Goal: Task Accomplishment & Management: Complete application form

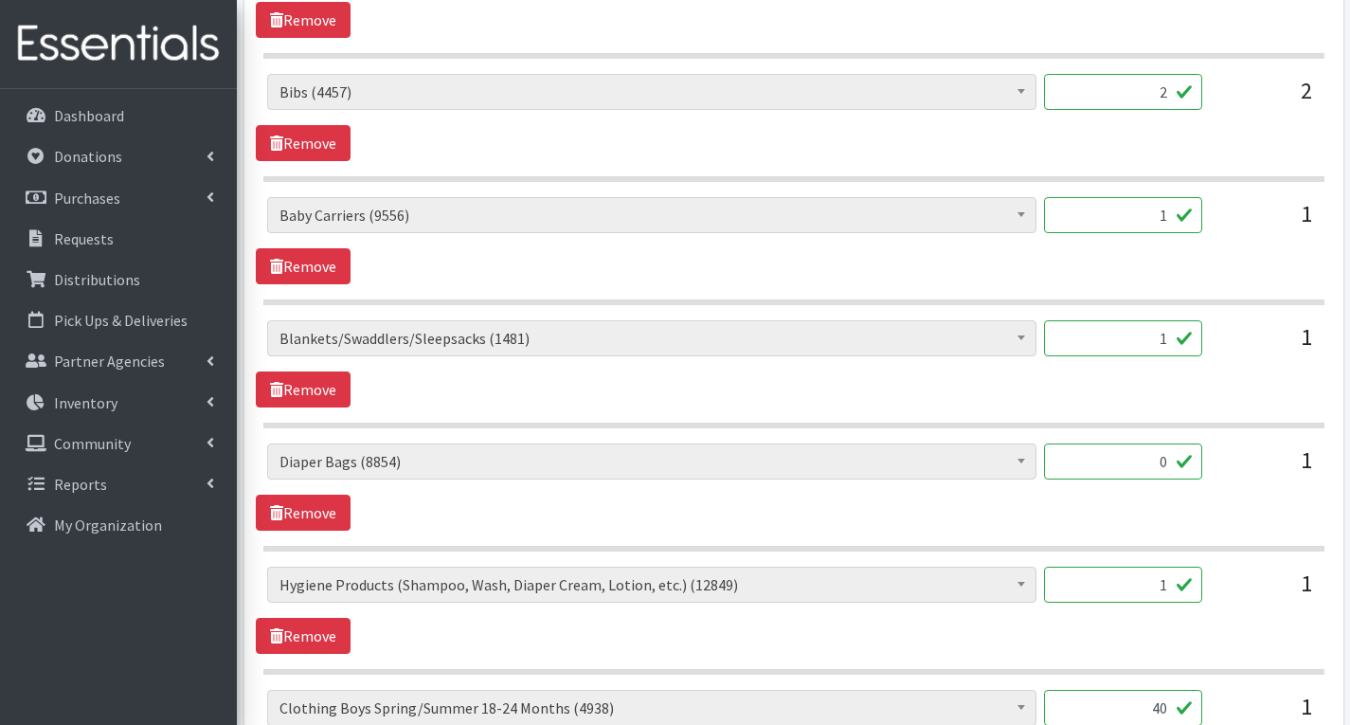
scroll to position [1706, 0]
type input "50"
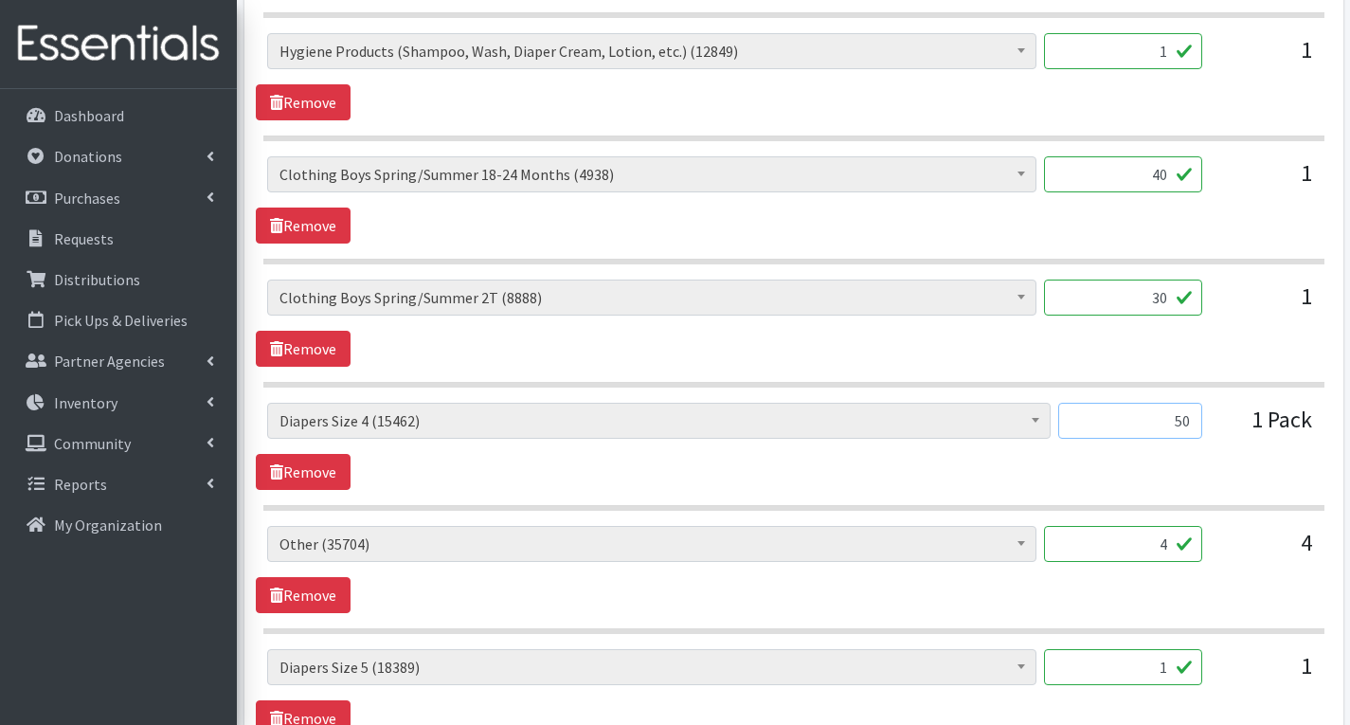
scroll to position [2274, 0]
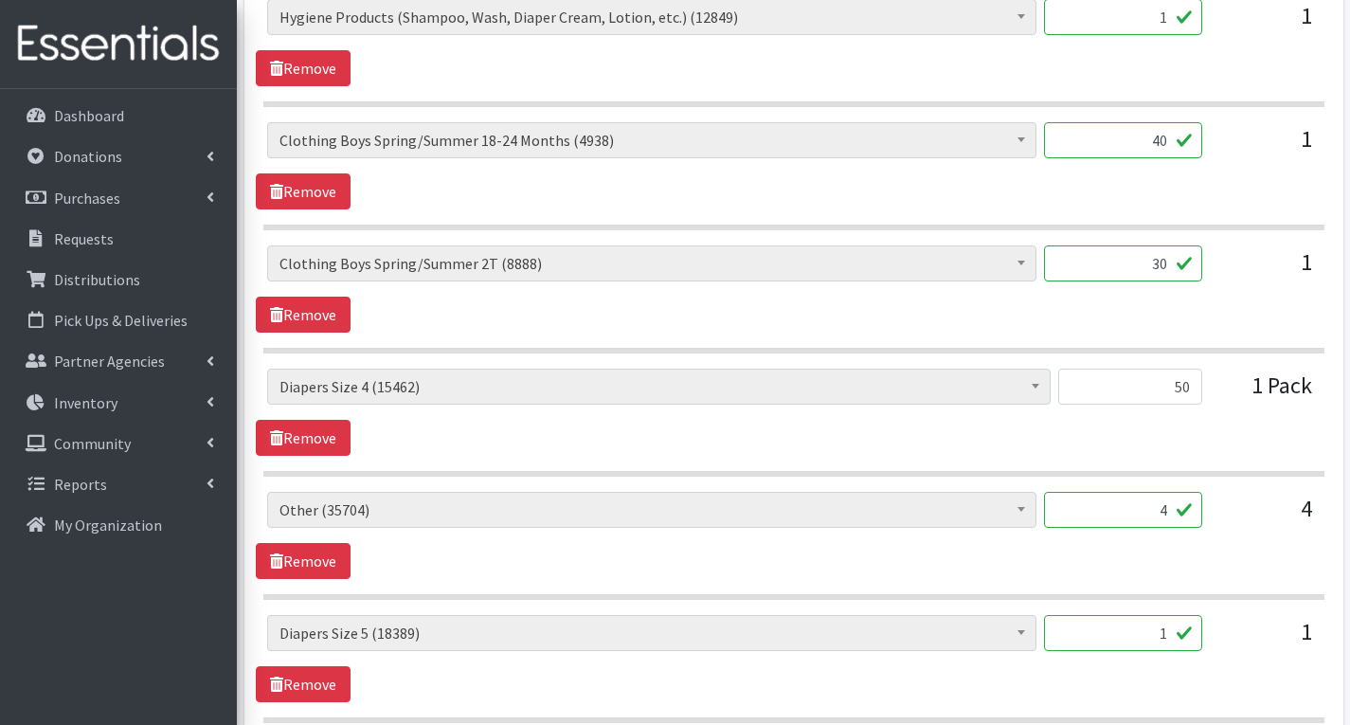
click at [1168, 641] on input "1" at bounding box center [1123, 633] width 158 height 36
type input "50"
click at [916, 661] on span "# of Children this order will serve (77535) # of Individuals Living in Househol…" at bounding box center [651, 640] width 769 height 51
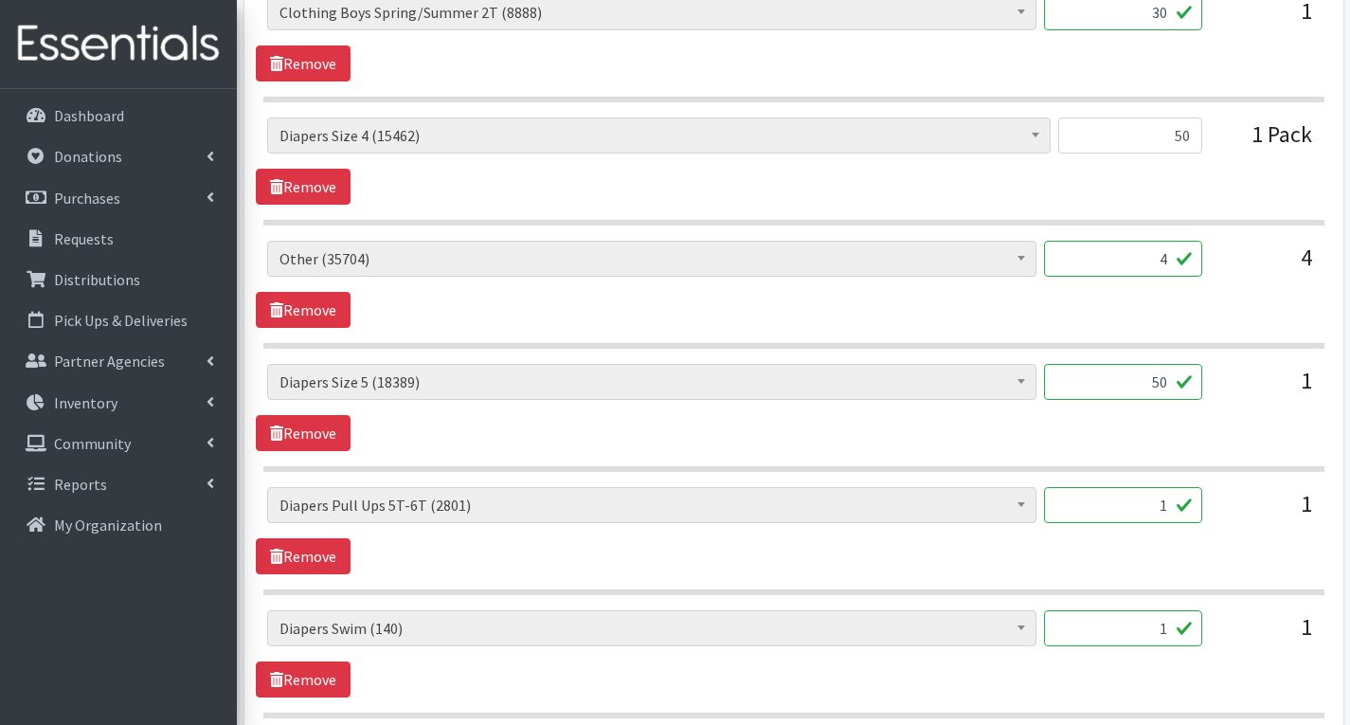
scroll to position [2559, 0]
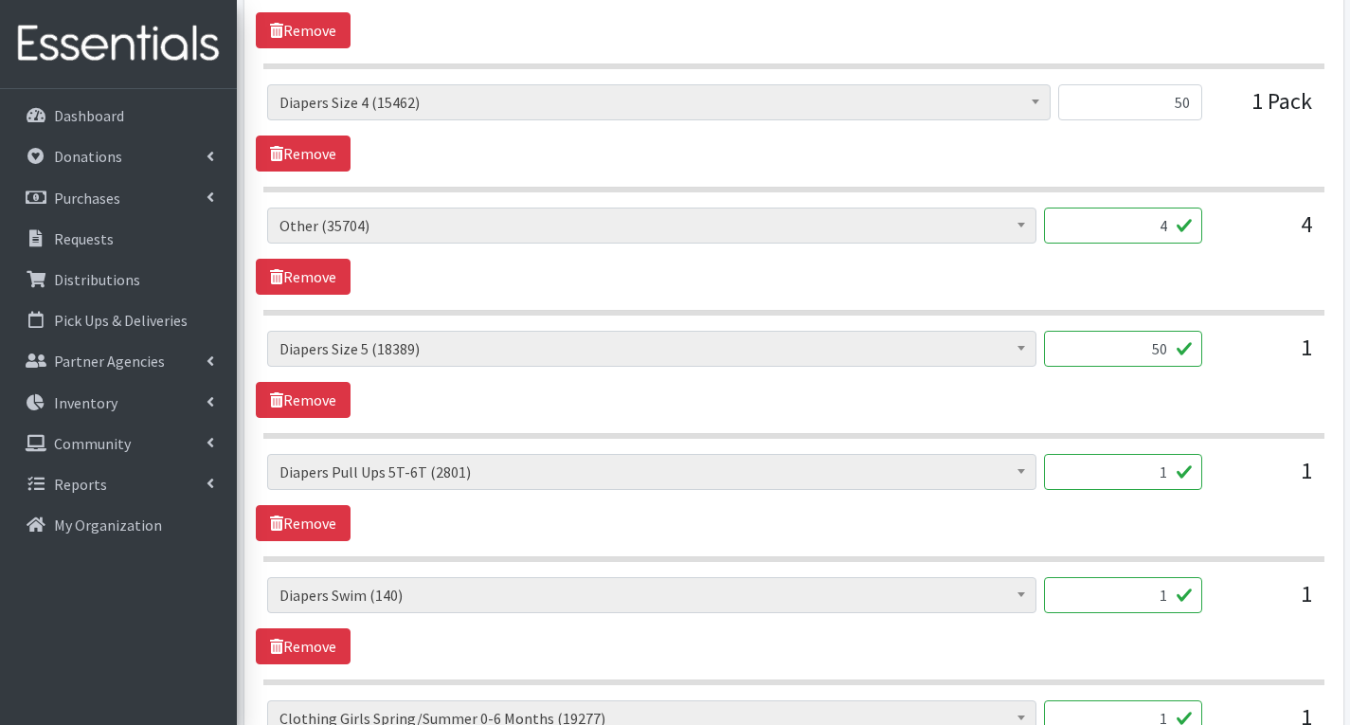
click at [1169, 479] on input "1" at bounding box center [1123, 472] width 158 height 36
type input "0"
click at [1171, 593] on input "1" at bounding box center [1123, 595] width 158 height 36
type input "42"
click at [1184, 647] on div "# of Children this order will serve (77535) # of Individuals Living in Househol…" at bounding box center [794, 620] width 1076 height 87
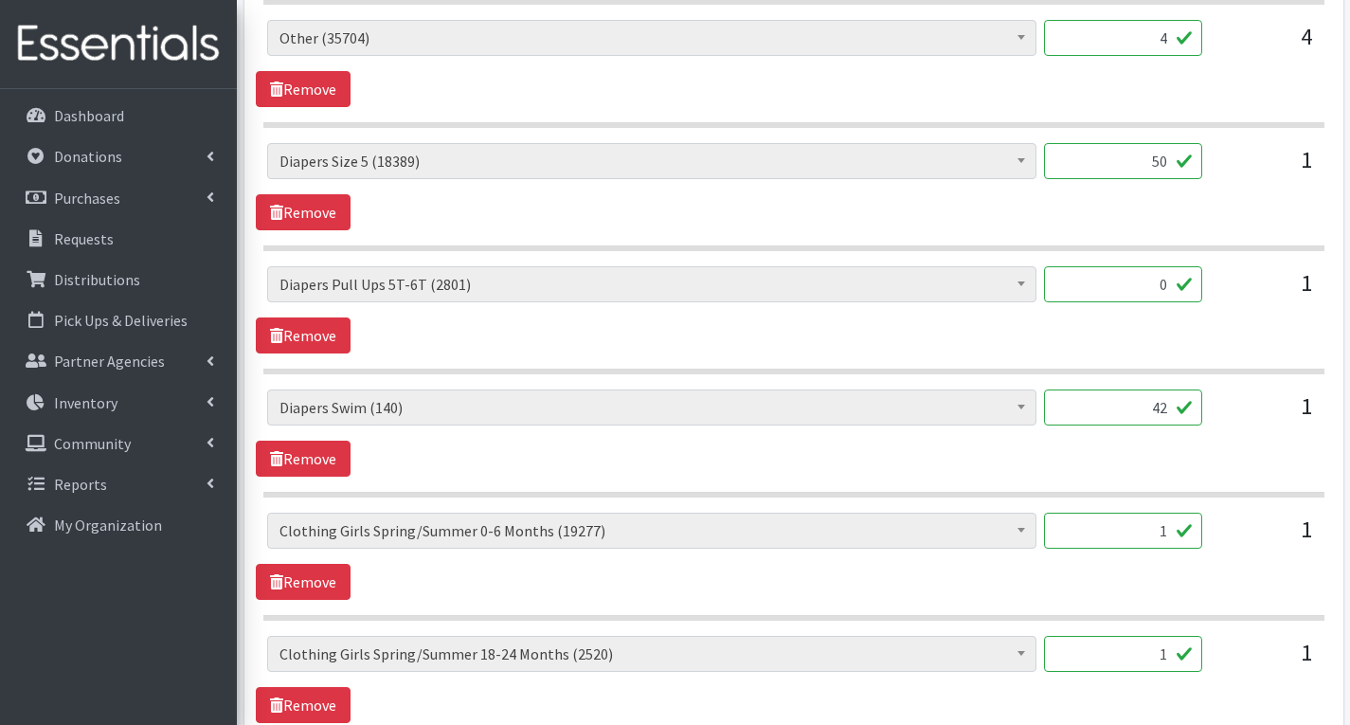
scroll to position [2748, 0]
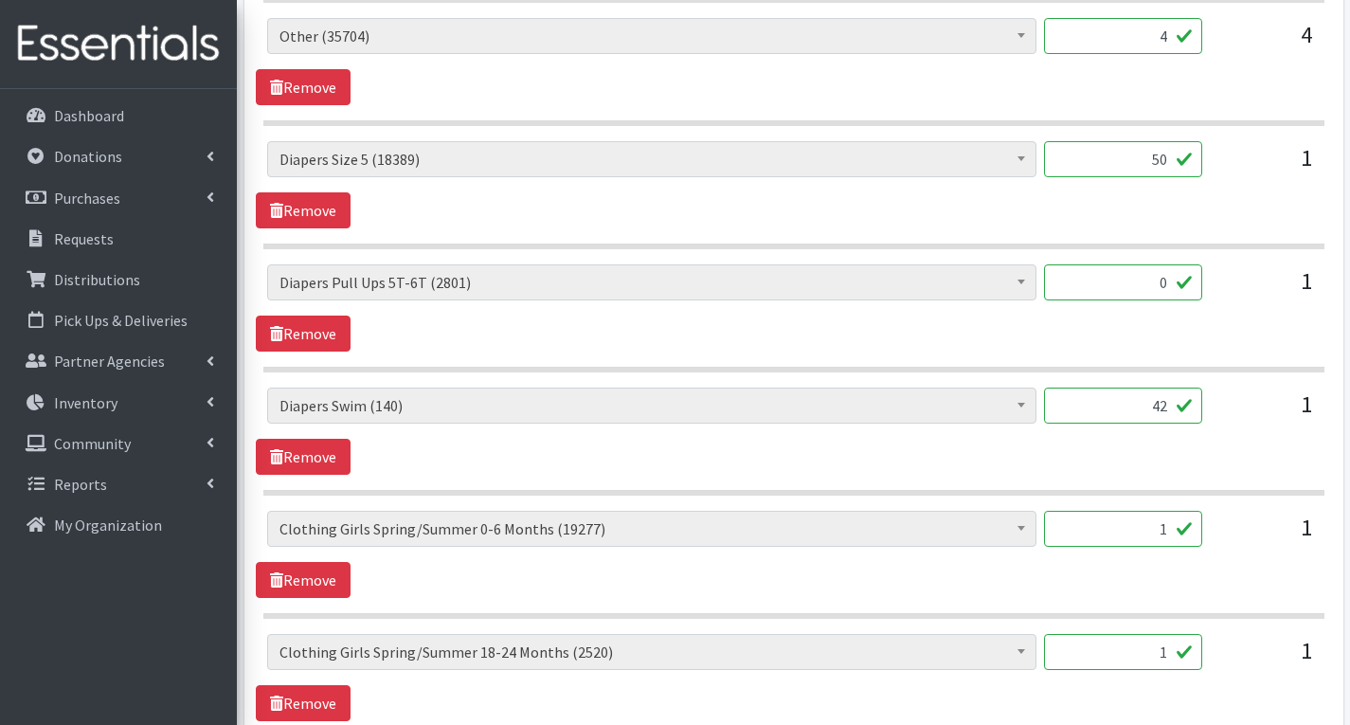
click at [1175, 533] on input "1" at bounding box center [1123, 529] width 158 height 36
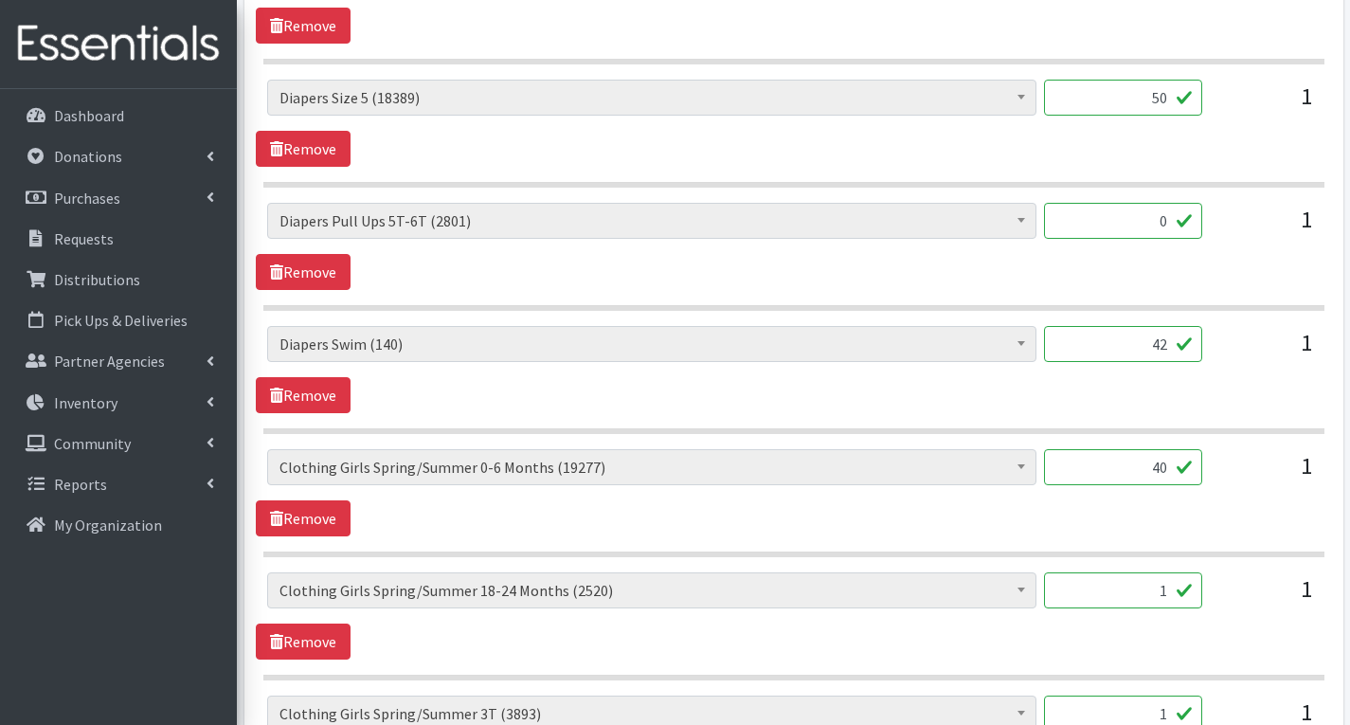
scroll to position [2843, 0]
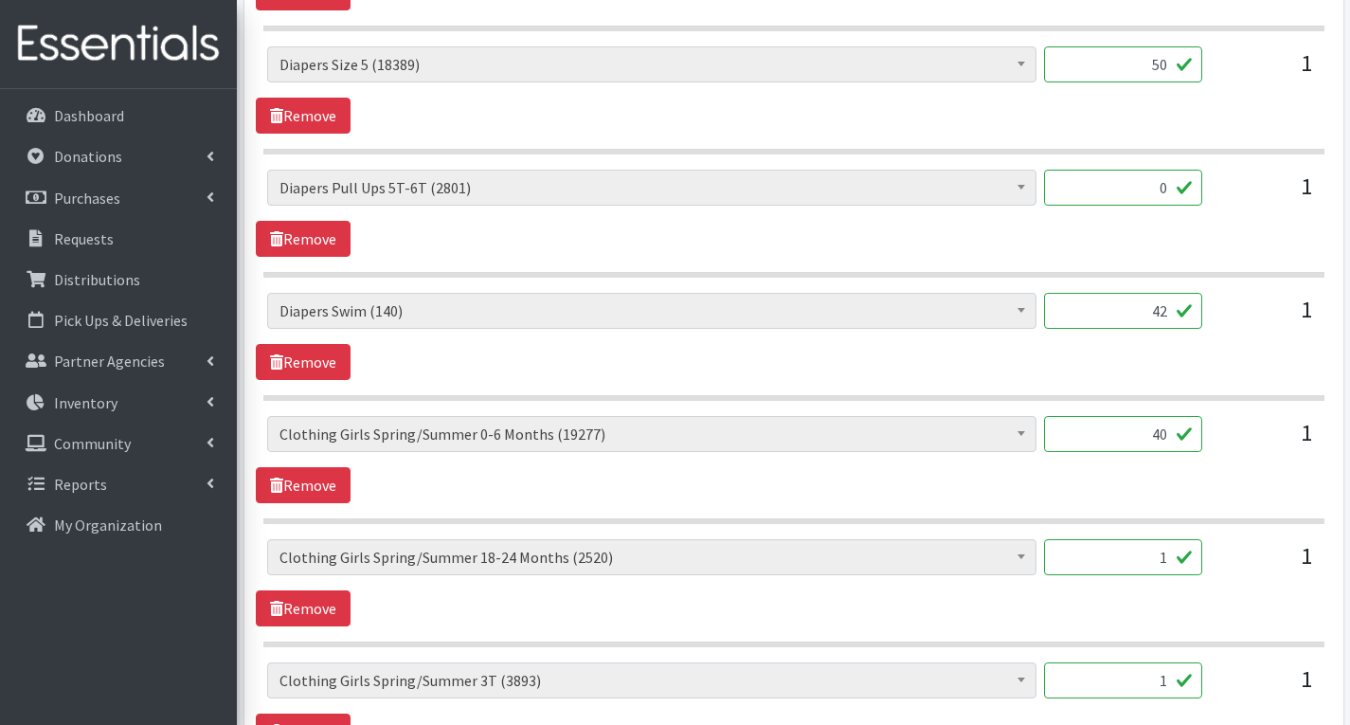
type input "40"
click at [1172, 559] on input "1" at bounding box center [1123, 557] width 158 height 36
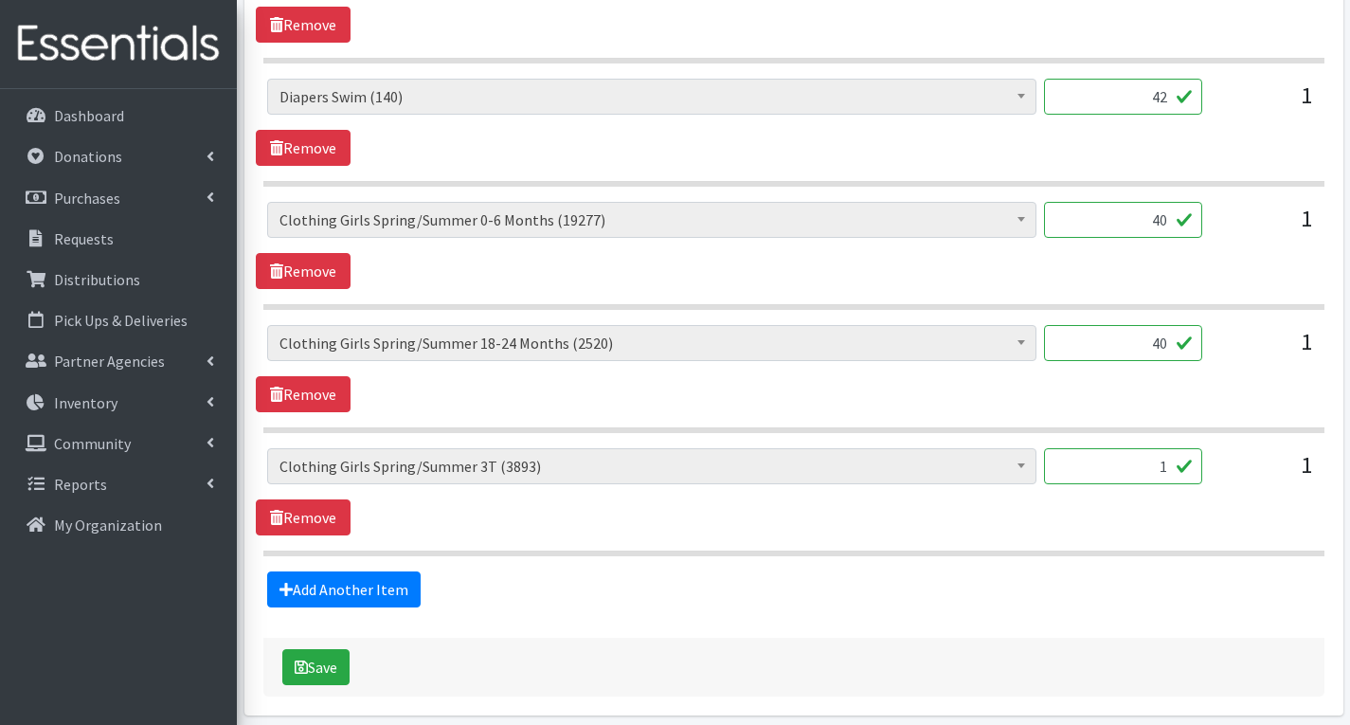
scroll to position [3127, 0]
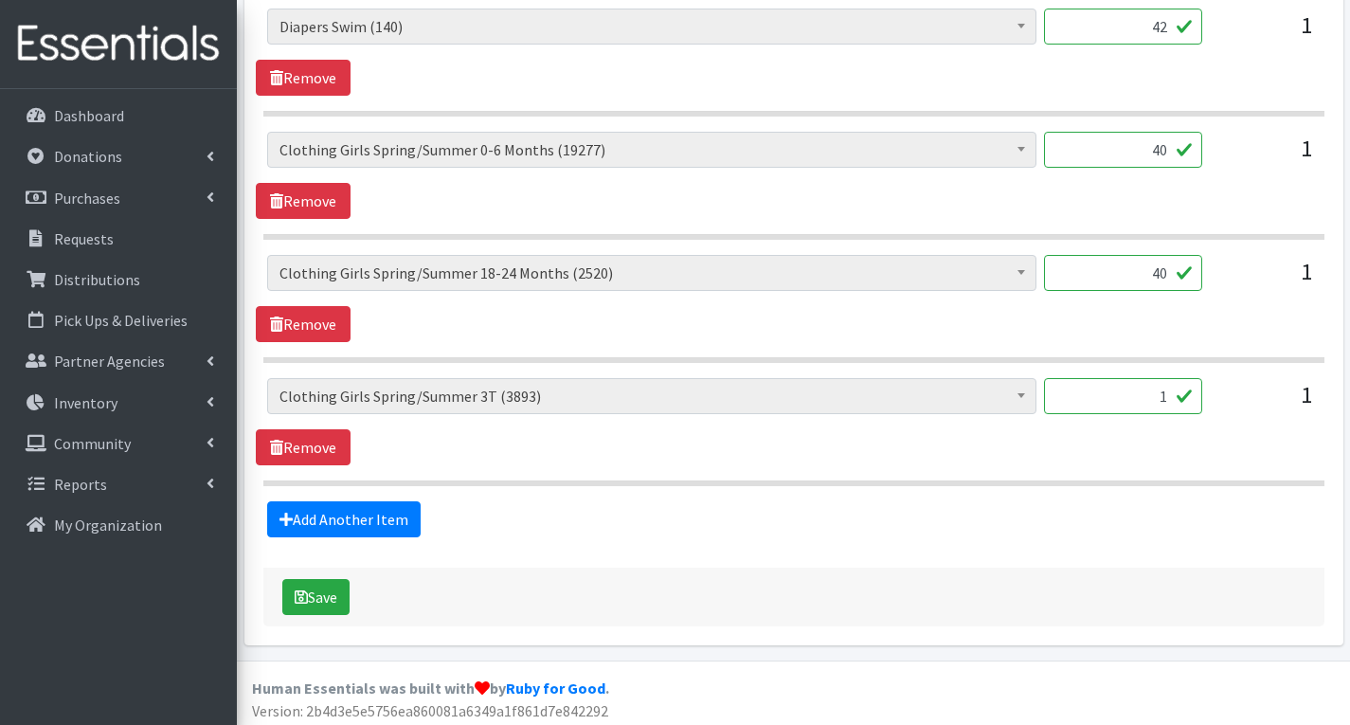
type input "40"
click at [1172, 392] on input "1" at bounding box center [1123, 396] width 158 height 36
type input "4"
type input "30"
click at [1253, 453] on div "# of Children this order will serve (77535) # of Individuals Living in Househol…" at bounding box center [794, 421] width 1076 height 87
